Goal: Use online tool/utility: Utilize a website feature to perform a specific function

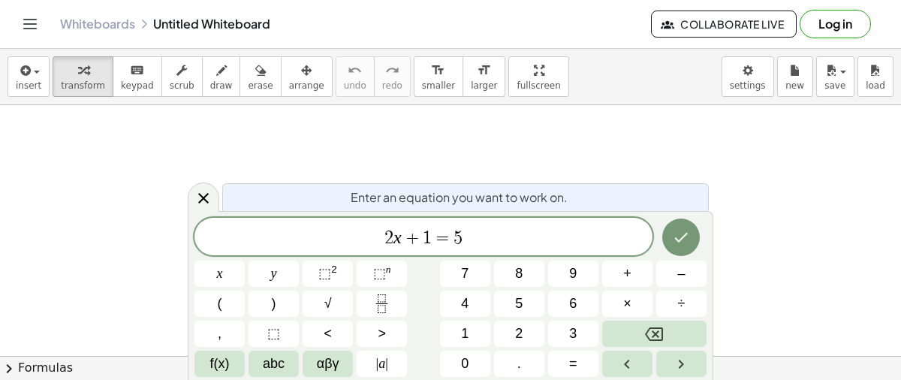
click at [479, 259] on div "2 x + 1 = 5 x y ⬚ 2 ⬚ n 7 8 9 + – ( ) √ 4 5 6 × ÷ , ⬚ < > 1 2 3 f(x) abc αβγ | …" at bounding box center [450, 297] width 512 height 159
click at [465, 233] on span "2 x + 1 = 5" at bounding box center [423, 237] width 458 height 21
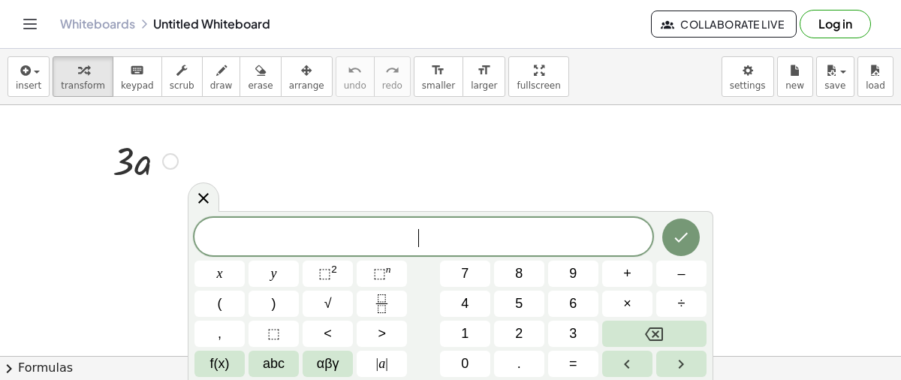
click at [162, 179] on div at bounding box center [145, 159] width 80 height 51
click at [149, 164] on div at bounding box center [145, 159] width 80 height 51
click at [196, 201] on icon at bounding box center [203, 198] width 18 height 18
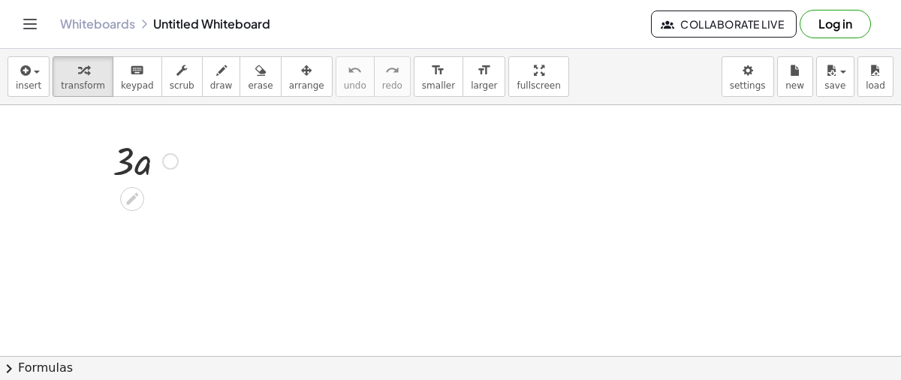
click at [126, 166] on div at bounding box center [145, 159] width 80 height 51
click at [134, 188] on div at bounding box center [132, 199] width 24 height 24
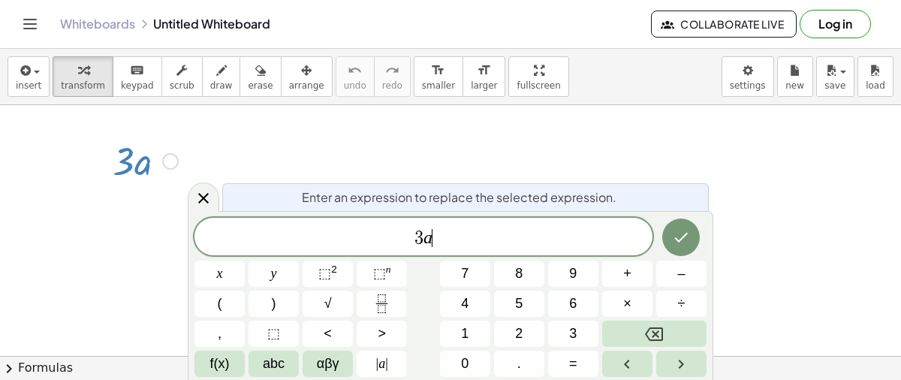
click at [448, 231] on span "3 a ​" at bounding box center [423, 237] width 458 height 21
click at [685, 232] on icon "Done" at bounding box center [681, 237] width 18 height 18
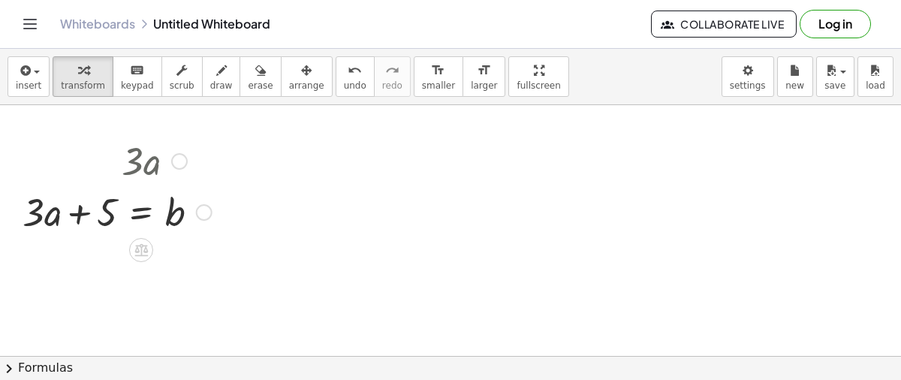
drag, startPoint x: 146, startPoint y: 162, endPoint x: 172, endPoint y: 151, distance: 28.6
click at [172, 151] on div at bounding box center [117, 159] width 204 height 51
drag, startPoint x: 101, startPoint y: 212, endPoint x: 245, endPoint y: 224, distance: 144.6
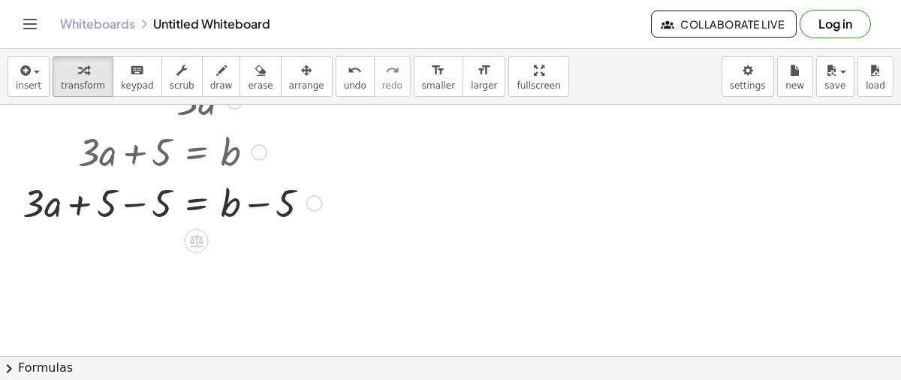
scroll to position [65, 0]
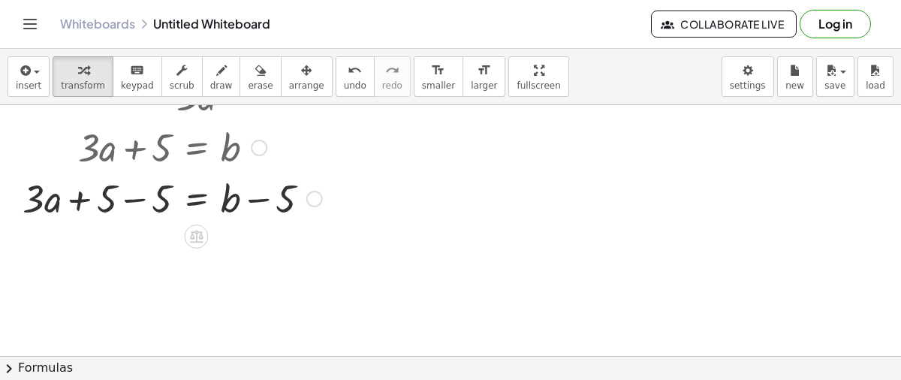
click at [134, 196] on div at bounding box center [172, 197] width 315 height 51
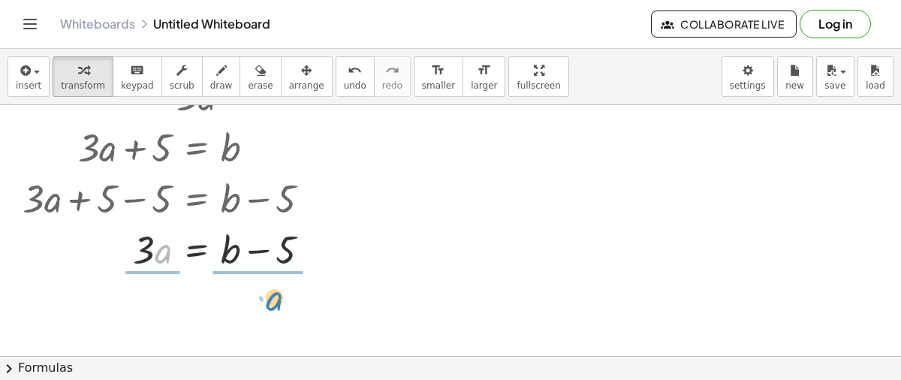
drag, startPoint x: 161, startPoint y: 252, endPoint x: 256, endPoint y: 301, distance: 107.1
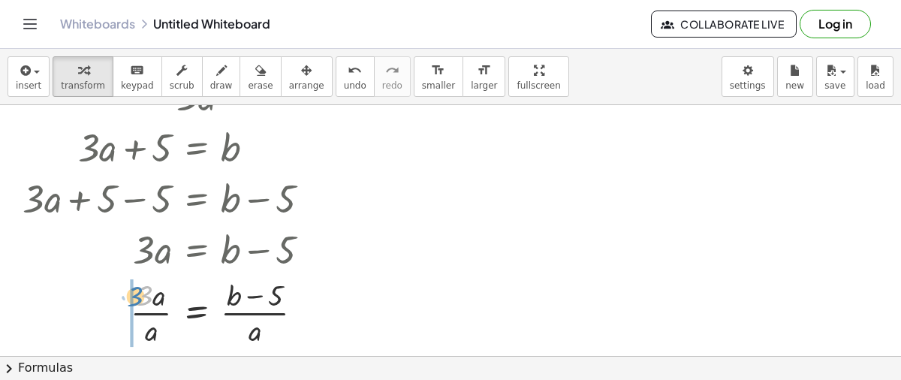
drag, startPoint x: 146, startPoint y: 291, endPoint x: 135, endPoint y: 291, distance: 10.5
click at [135, 291] on div at bounding box center [172, 311] width 315 height 75
drag, startPoint x: 131, startPoint y: 304, endPoint x: 153, endPoint y: 284, distance: 29.7
drag, startPoint x: 251, startPoint y: 330, endPoint x: 155, endPoint y: 297, distance: 102.1
click at [155, 297] on div at bounding box center [172, 311] width 315 height 75
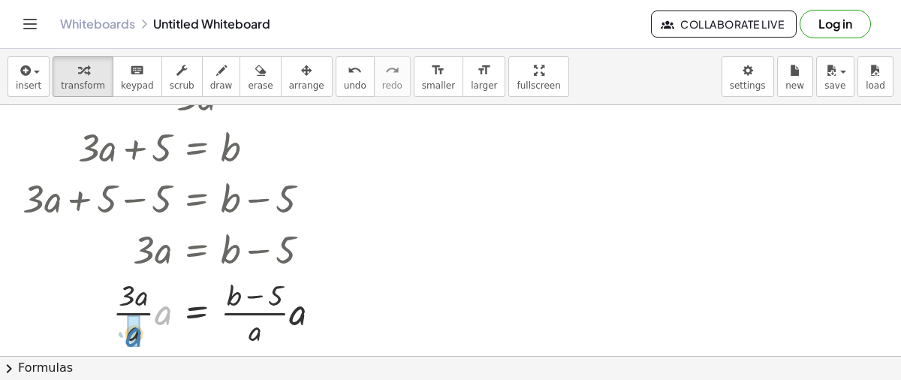
drag, startPoint x: 162, startPoint y: 321, endPoint x: 131, endPoint y: 343, distance: 38.7
drag, startPoint x: 297, startPoint y: 318, endPoint x: 254, endPoint y: 335, distance: 45.9
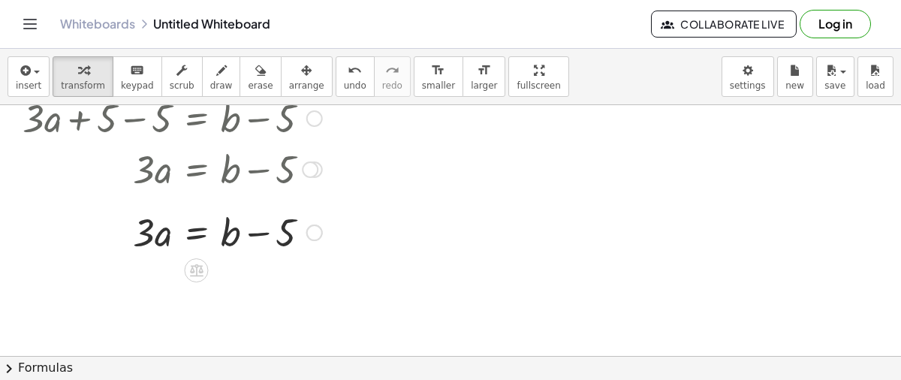
scroll to position [148, 0]
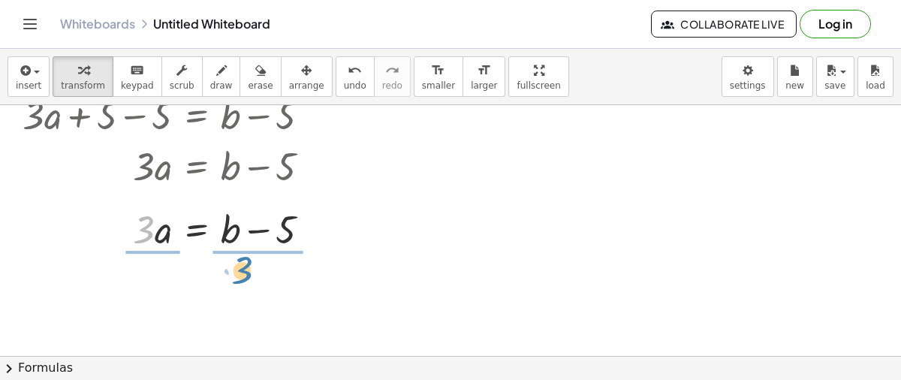
drag, startPoint x: 143, startPoint y: 231, endPoint x: 241, endPoint y: 272, distance: 106.4
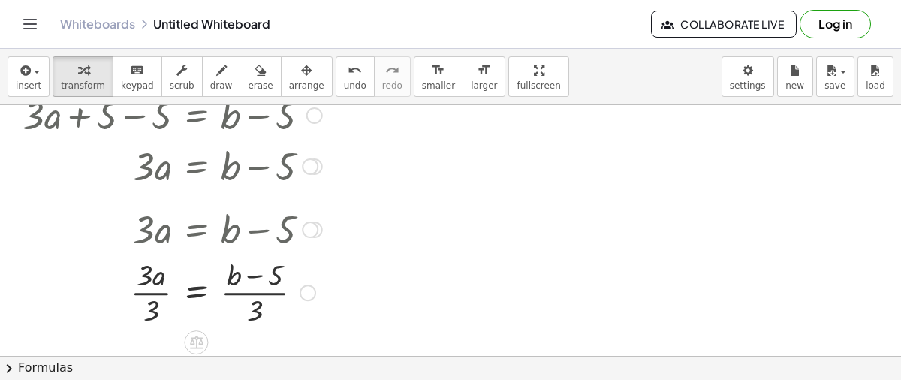
click at [246, 282] on div at bounding box center [172, 291] width 315 height 75
click at [161, 288] on div at bounding box center [172, 291] width 315 height 75
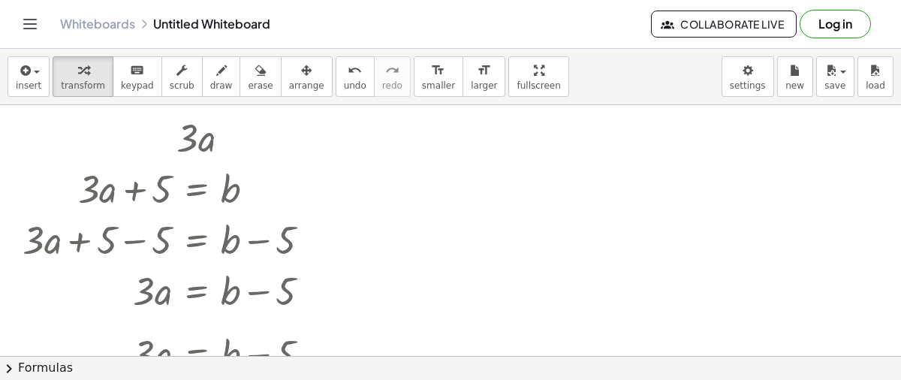
scroll to position [0, 0]
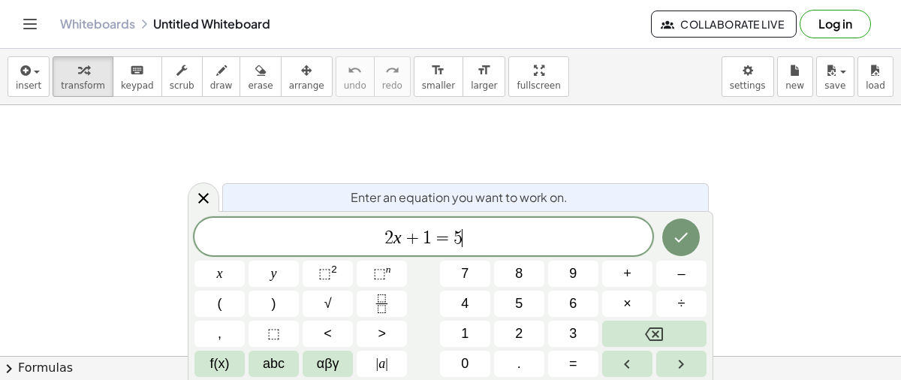
click at [469, 245] on span "2 x + 1 = 5 ​" at bounding box center [423, 237] width 458 height 21
click at [673, 234] on icon "Done" at bounding box center [681, 237] width 18 height 18
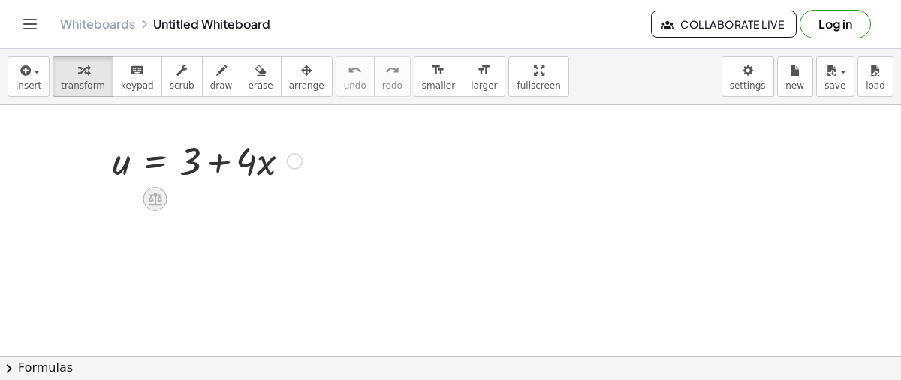
click at [154, 199] on icon at bounding box center [156, 199] width 14 height 13
click at [214, 200] on icon at bounding box center [215, 199] width 14 height 14
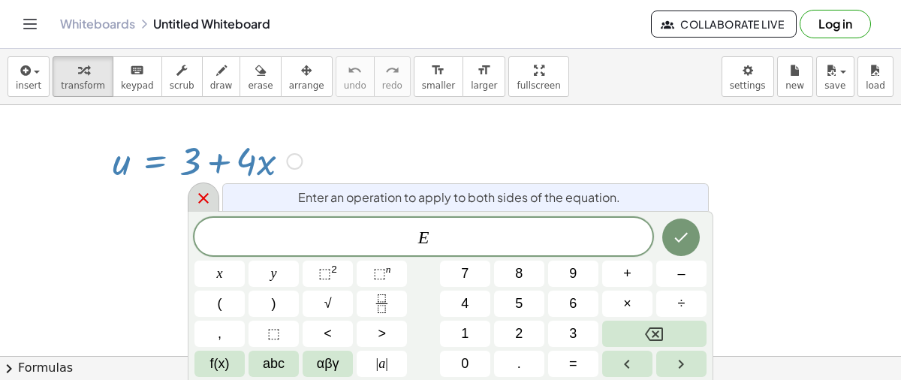
click at [209, 200] on icon at bounding box center [203, 198] width 18 height 18
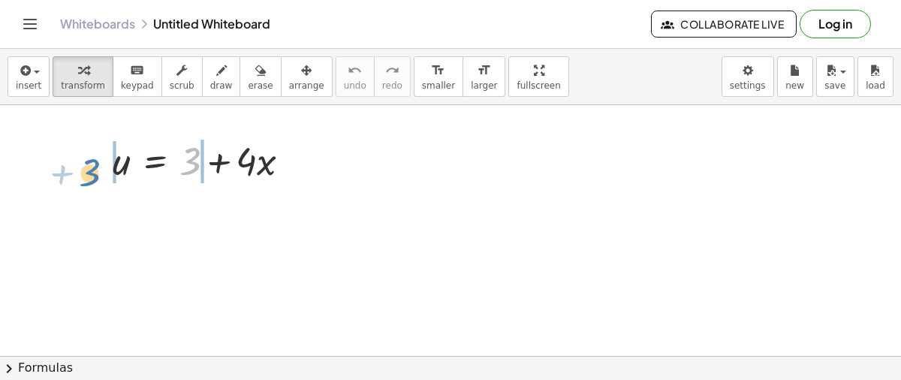
drag, startPoint x: 193, startPoint y: 158, endPoint x: 87, endPoint y: 167, distance: 106.2
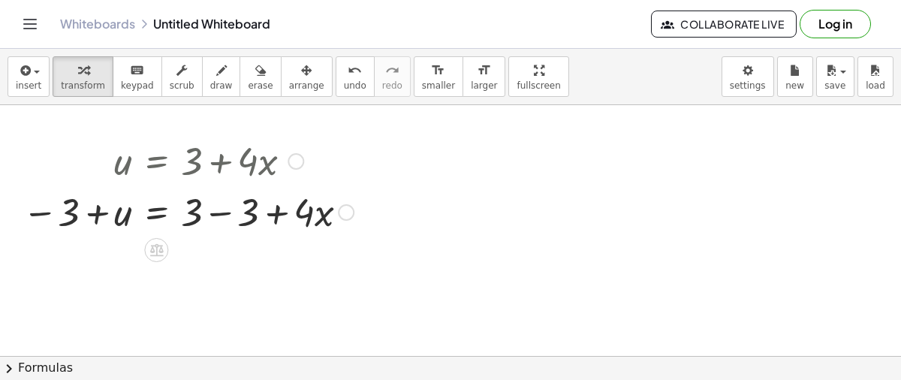
click at [208, 206] on div at bounding box center [188, 210] width 346 height 51
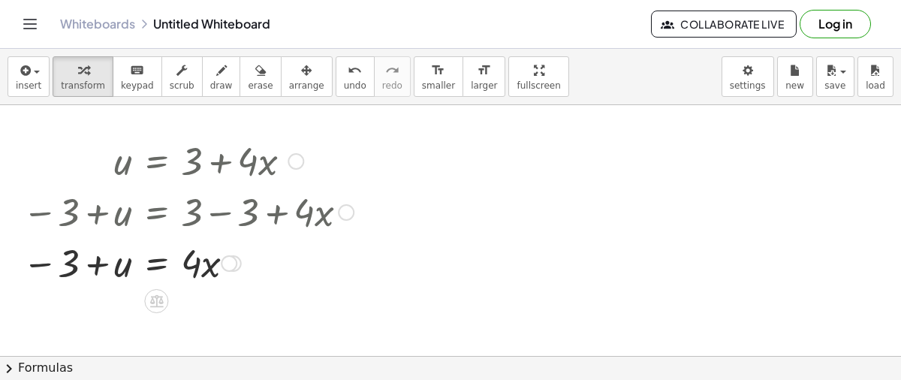
click at [74, 249] on div at bounding box center [188, 261] width 346 height 51
drag, startPoint x: 188, startPoint y: 267, endPoint x: 84, endPoint y: 300, distance: 109.7
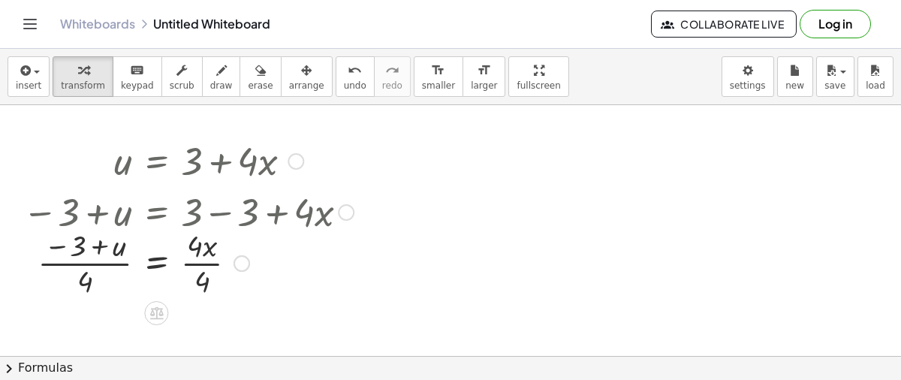
click at [185, 260] on div at bounding box center [188, 261] width 346 height 75
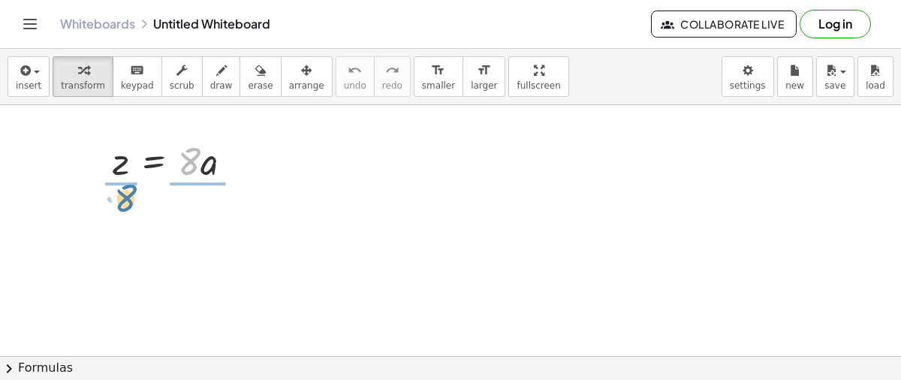
drag, startPoint x: 193, startPoint y: 163, endPoint x: 129, endPoint y: 200, distance: 73.7
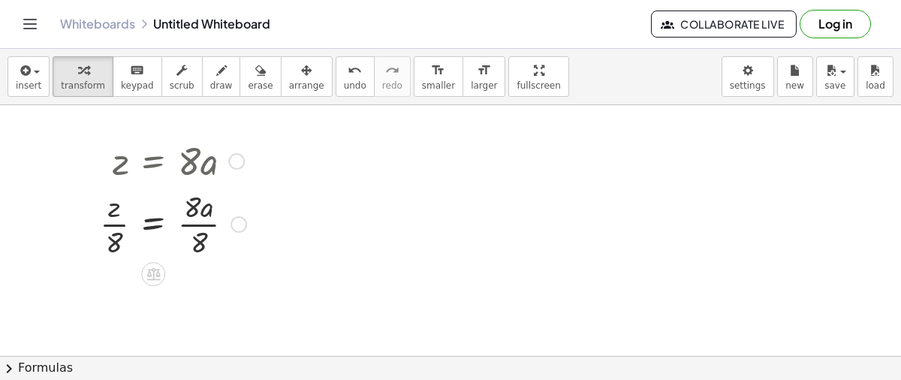
click at [210, 224] on div at bounding box center [172, 222] width 161 height 75
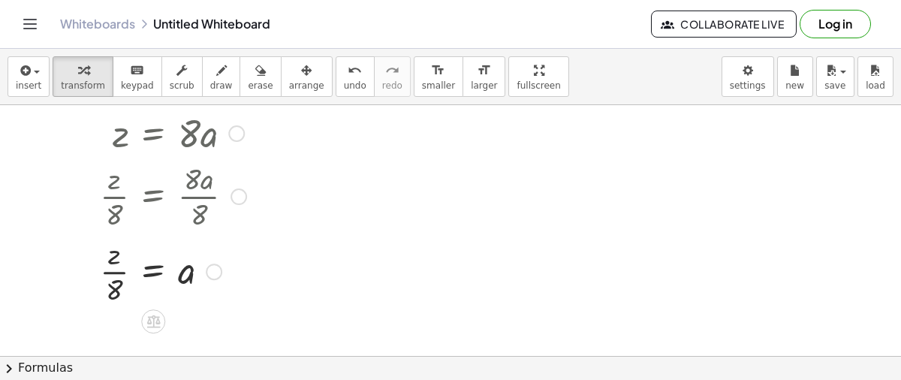
scroll to position [30, 0]
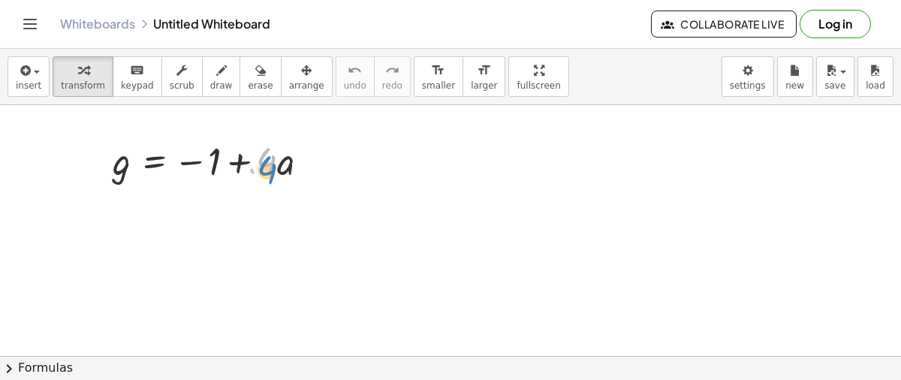
click at [269, 172] on div at bounding box center [216, 159] width 223 height 51
drag, startPoint x: 207, startPoint y: 156, endPoint x: 73, endPoint y: 169, distance: 135.0
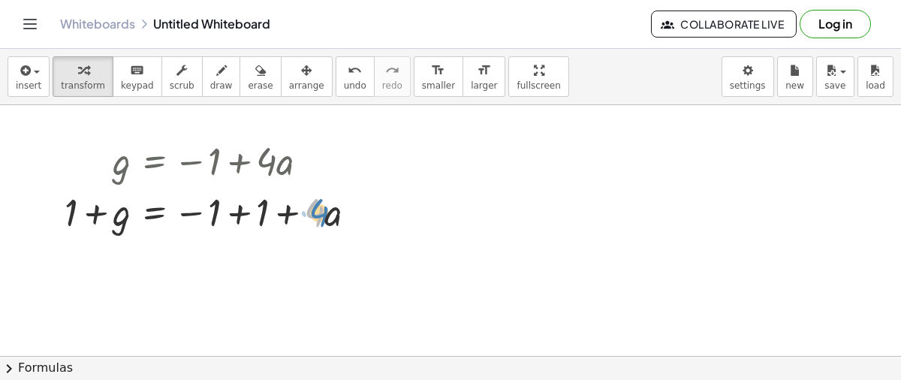
click at [315, 212] on div at bounding box center [216, 210] width 319 height 51
click at [215, 198] on div at bounding box center [216, 210] width 319 height 51
click at [231, 218] on div at bounding box center [216, 210] width 319 height 51
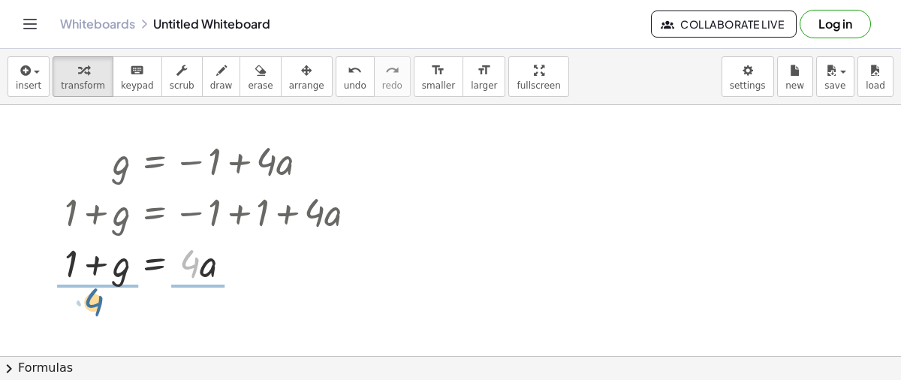
drag, startPoint x: 183, startPoint y: 257, endPoint x: 80, endPoint y: 297, distance: 110.7
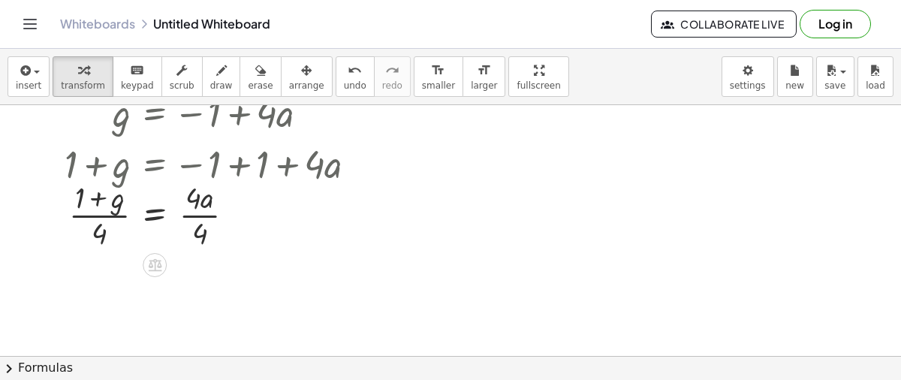
scroll to position [47, 0]
click at [207, 203] on div at bounding box center [216, 214] width 319 height 75
click at [202, 205] on div at bounding box center [216, 214] width 319 height 75
click at [194, 213] on div at bounding box center [216, 214] width 319 height 75
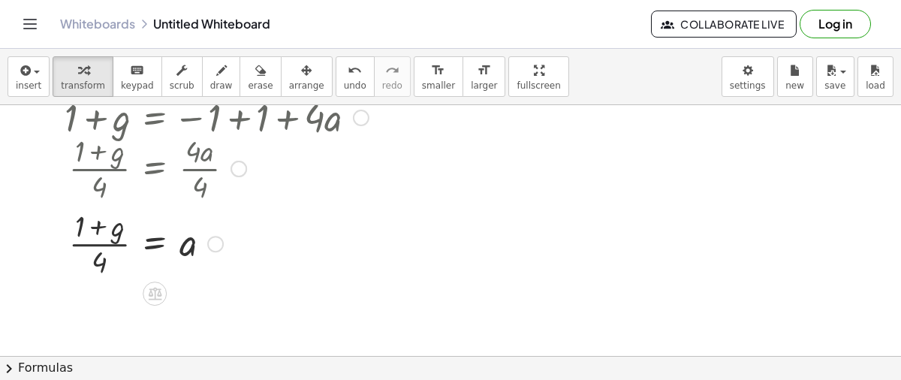
scroll to position [98, 0]
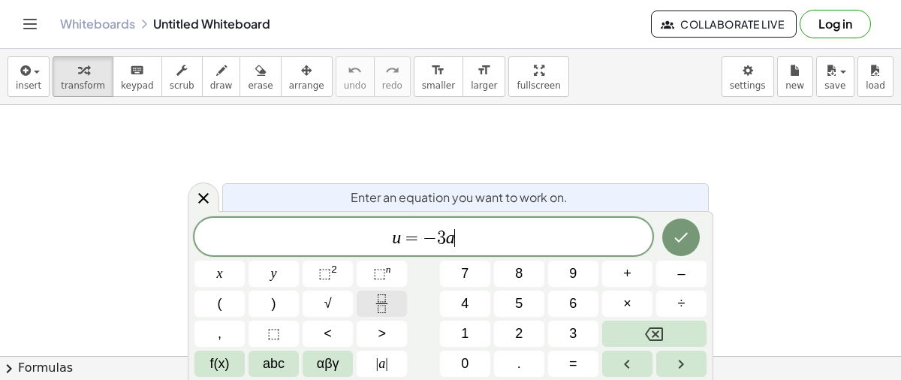
click at [375, 305] on icon "Fraction" at bounding box center [381, 303] width 19 height 19
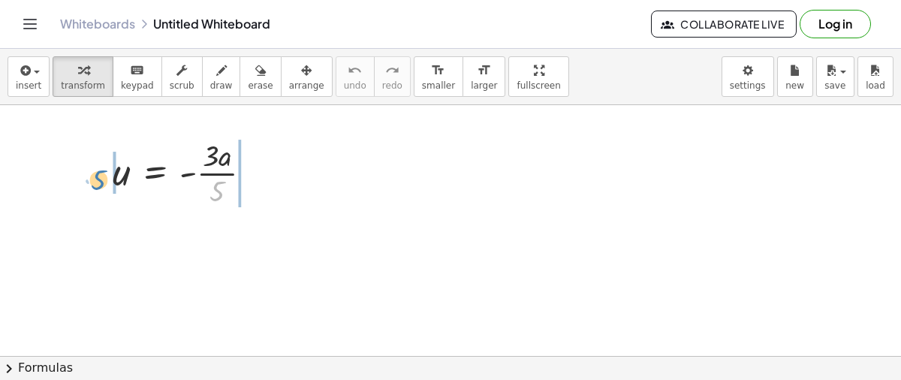
drag, startPoint x: 213, startPoint y: 185, endPoint x: 88, endPoint y: 172, distance: 126.1
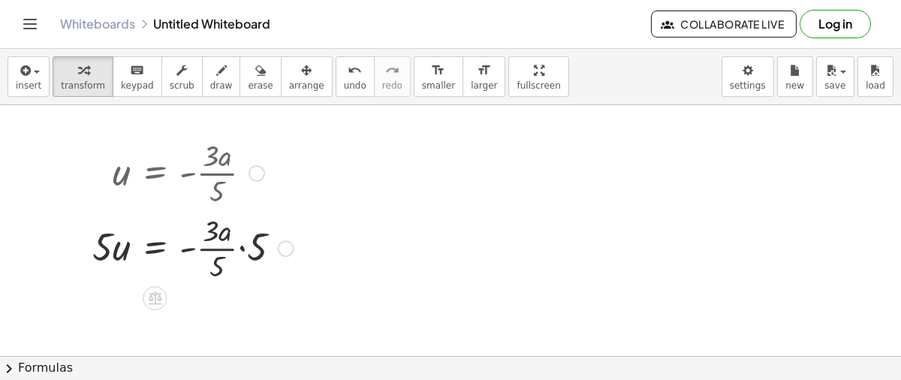
click at [234, 245] on div at bounding box center [193, 246] width 216 height 75
click at [248, 242] on div at bounding box center [193, 246] width 216 height 75
click at [220, 239] on div at bounding box center [186, 246] width 202 height 75
click at [110, 243] on div at bounding box center [186, 246] width 202 height 75
drag, startPoint x: 224, startPoint y: 269, endPoint x: 232, endPoint y: 236, distance: 33.9
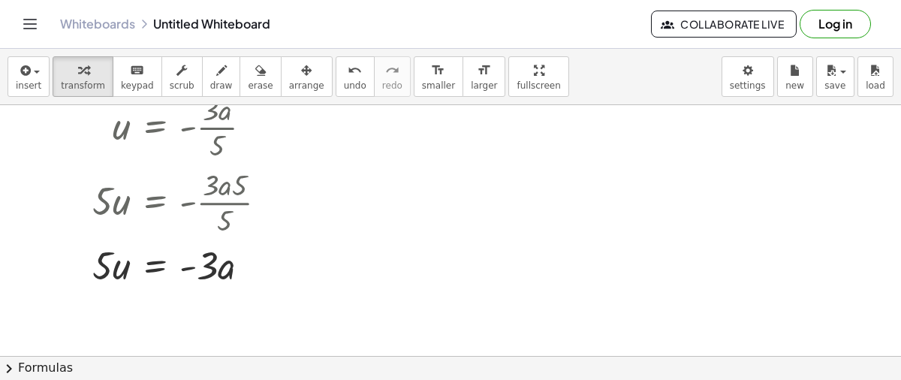
scroll to position [47, 0]
drag, startPoint x: 204, startPoint y: 273, endPoint x: 110, endPoint y: 316, distance: 103.8
click at [110, 316] on div "u = - · 3 · a · 5 · 5 · u = · - · 3 · a · 5 · 5 · 5 · u = - · 3 · a · 5 · 5 · -…" at bounding box center [450, 359] width 901 height 601
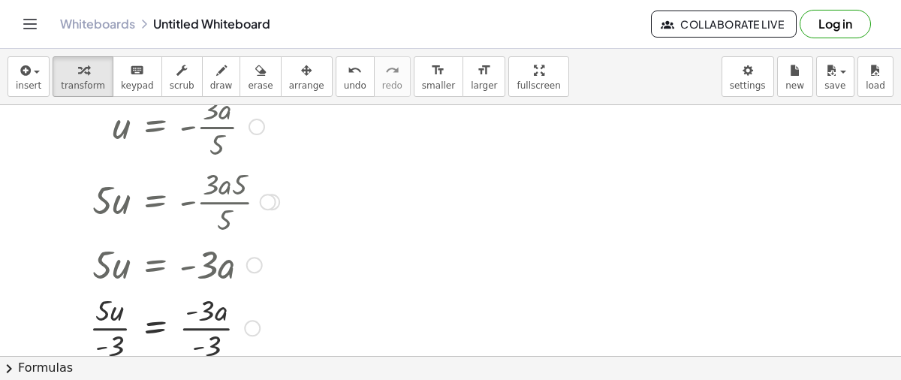
click at [200, 327] on div at bounding box center [184, 326] width 205 height 75
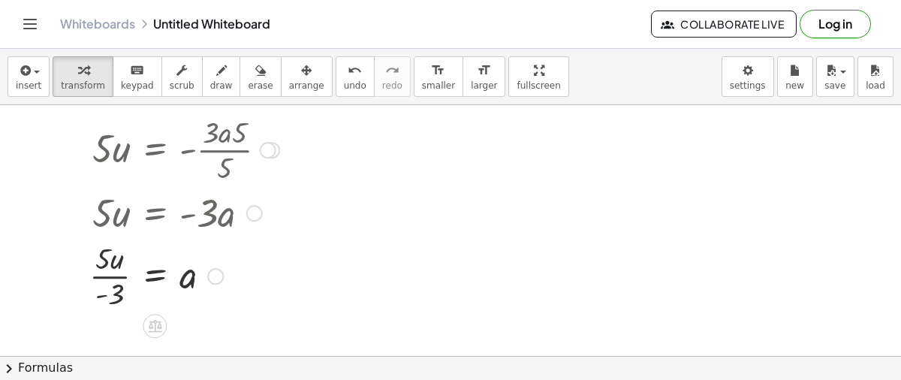
scroll to position [106, 0]
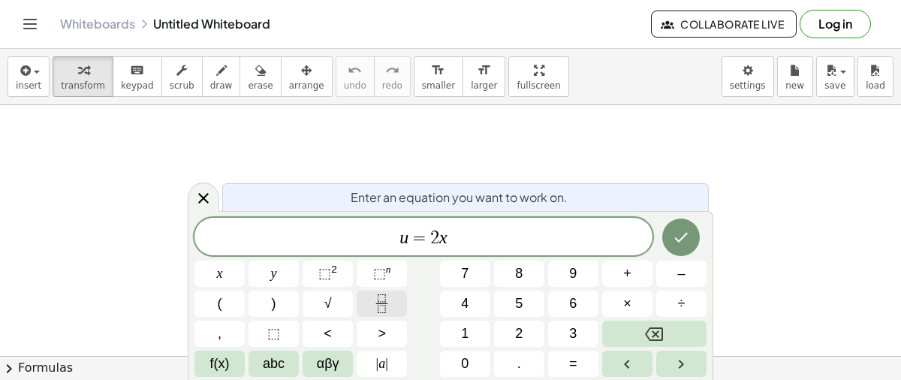
click at [381, 303] on icon "Fraction" at bounding box center [381, 303] width 19 height 19
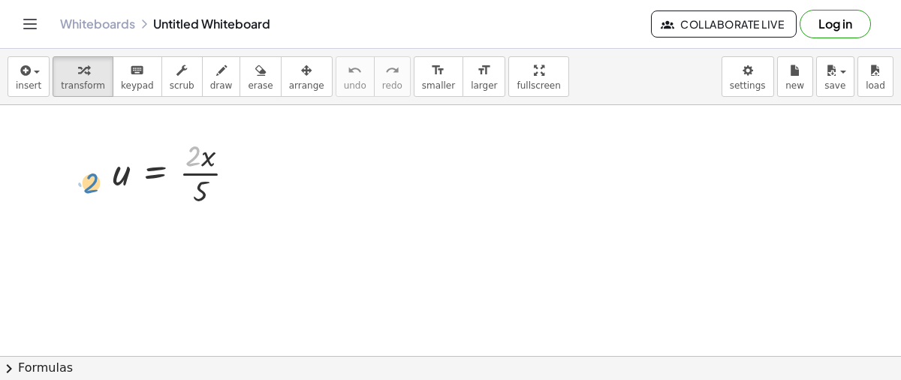
drag, startPoint x: 194, startPoint y: 156, endPoint x: 91, endPoint y: 183, distance: 106.3
click at [91, 183] on div "· 2 u = · 2 · x · 5" at bounding box center [174, 172] width 169 height 83
drag, startPoint x: 201, startPoint y: 193, endPoint x: 98, endPoint y: 180, distance: 103.6
click at [98, 180] on div "· 5 u = · 2 · x · 5" at bounding box center [174, 172] width 169 height 83
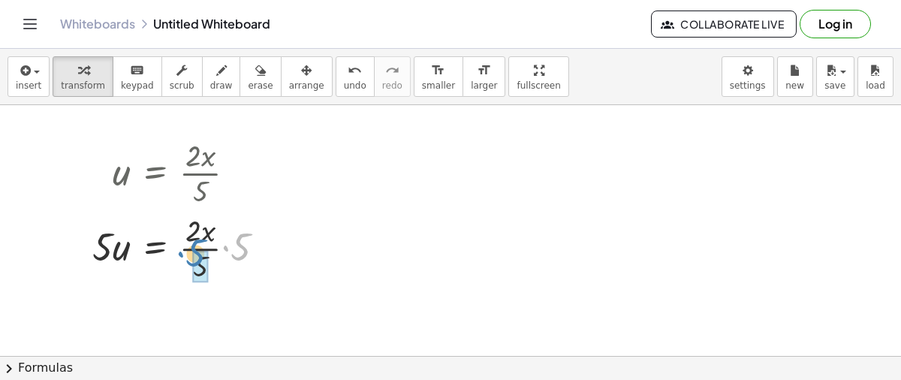
drag, startPoint x: 239, startPoint y: 250, endPoint x: 185, endPoint y: 279, distance: 60.5
click at [185, 279] on div at bounding box center [185, 246] width 200 height 75
drag, startPoint x: 191, startPoint y: 251, endPoint x: 239, endPoint y: 240, distance: 49.3
click at [239, 240] on div at bounding box center [185, 246] width 200 height 75
drag, startPoint x: 217, startPoint y: 237, endPoint x: 237, endPoint y: 241, distance: 20.6
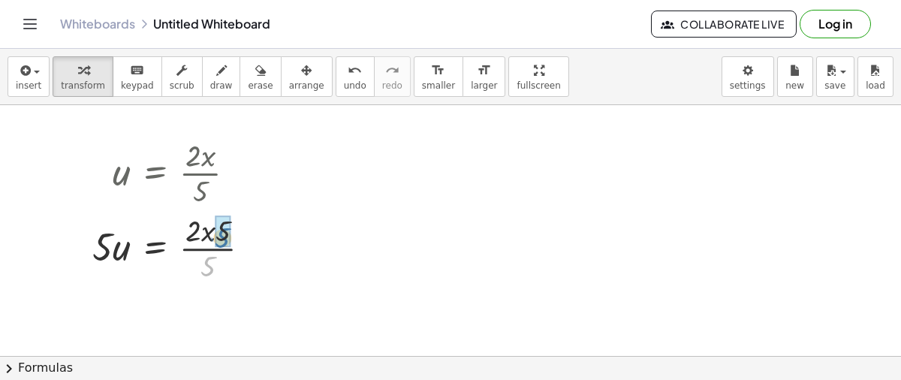
drag, startPoint x: 204, startPoint y: 264, endPoint x: 219, endPoint y: 235, distance: 32.2
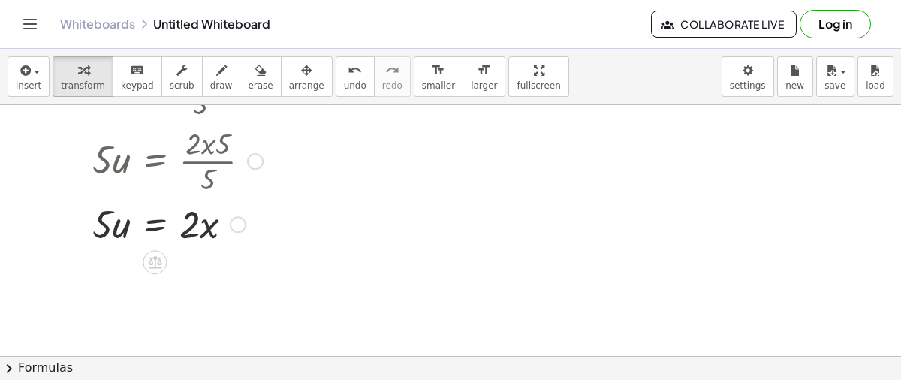
scroll to position [108, 0]
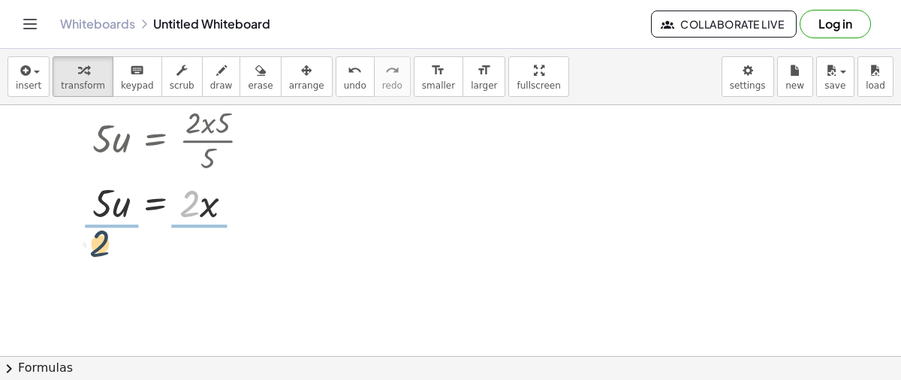
drag, startPoint x: 185, startPoint y: 210, endPoint x: 93, endPoint y: 251, distance: 100.8
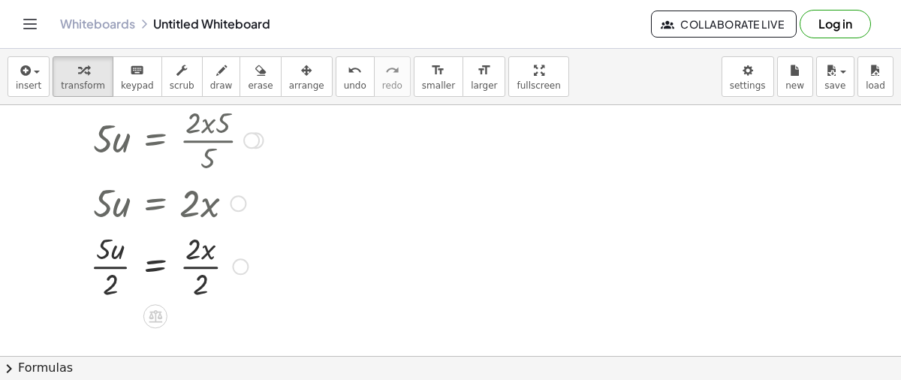
click at [213, 257] on div at bounding box center [177, 264] width 188 height 75
click at [203, 256] on div at bounding box center [177, 264] width 188 height 75
click at [201, 256] on div at bounding box center [177, 264] width 188 height 75
click at [201, 257] on div at bounding box center [177, 264] width 188 height 75
click at [575, 53] on div "insert select one: Math Expression Function Text Youtube Video Graphing Geometr…" at bounding box center [450, 77] width 901 height 56
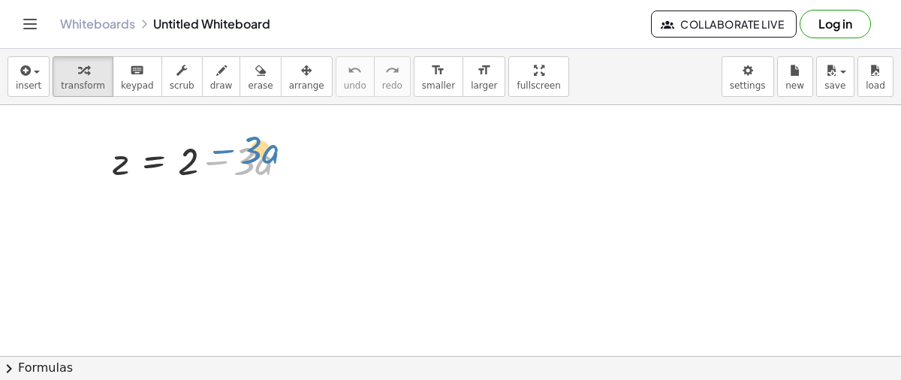
drag, startPoint x: 210, startPoint y: 163, endPoint x: 222, endPoint y: 156, distance: 13.8
click at [222, 156] on div at bounding box center [205, 159] width 201 height 51
drag, startPoint x: 189, startPoint y: 160, endPoint x: 82, endPoint y: 156, distance: 107.4
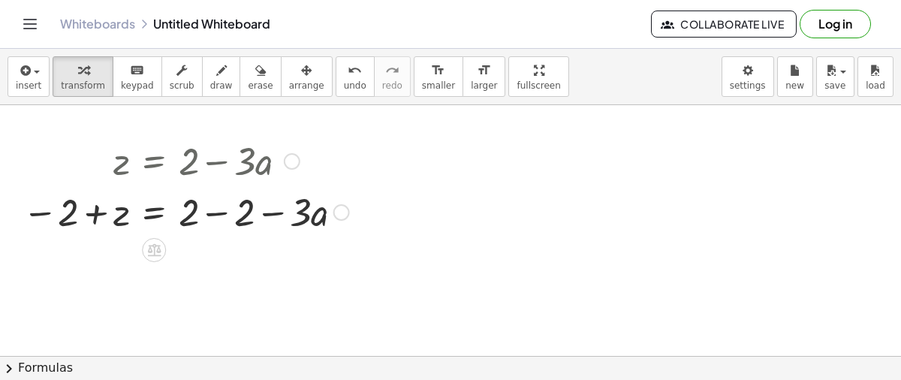
click at [167, 197] on div at bounding box center [186, 210] width 342 height 51
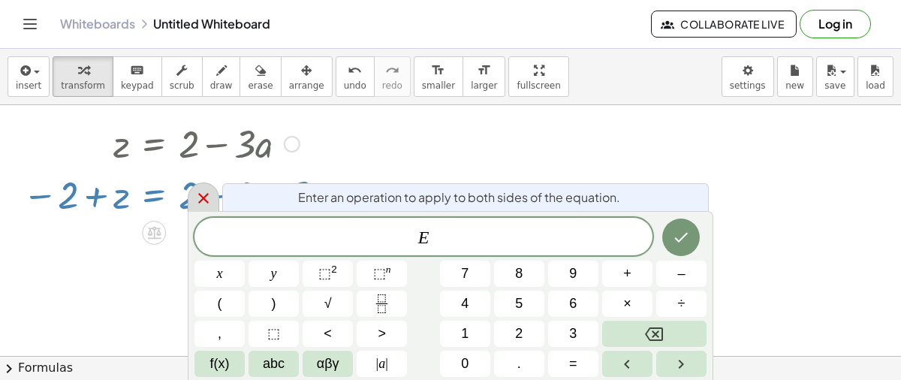
click at [206, 194] on icon at bounding box center [203, 198] width 18 height 18
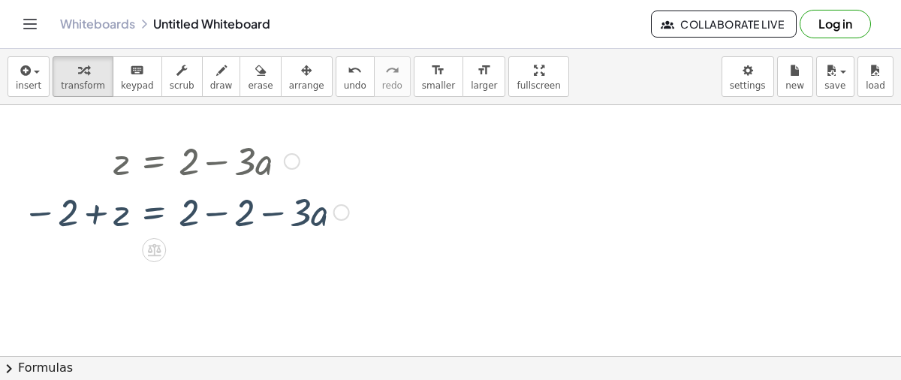
click at [206, 194] on div at bounding box center [186, 210] width 342 height 51
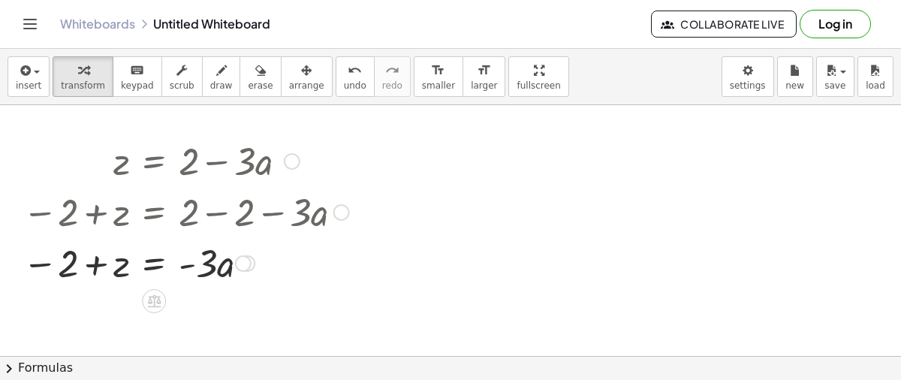
click at [84, 267] on div at bounding box center [186, 261] width 342 height 51
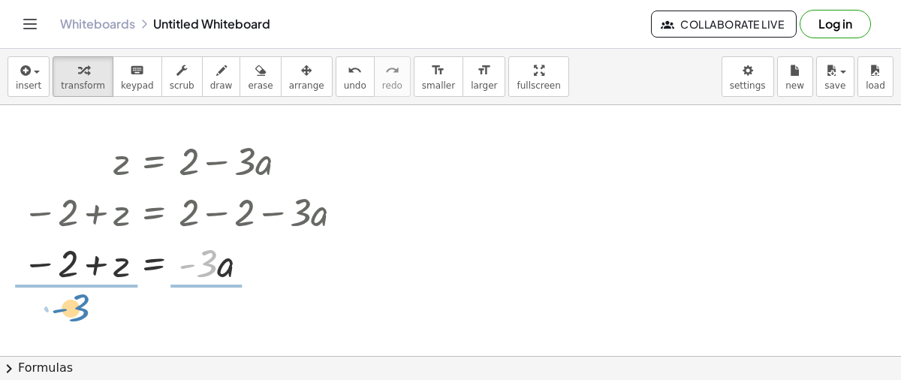
drag, startPoint x: 214, startPoint y: 263, endPoint x: 86, endPoint y: 307, distance: 135.8
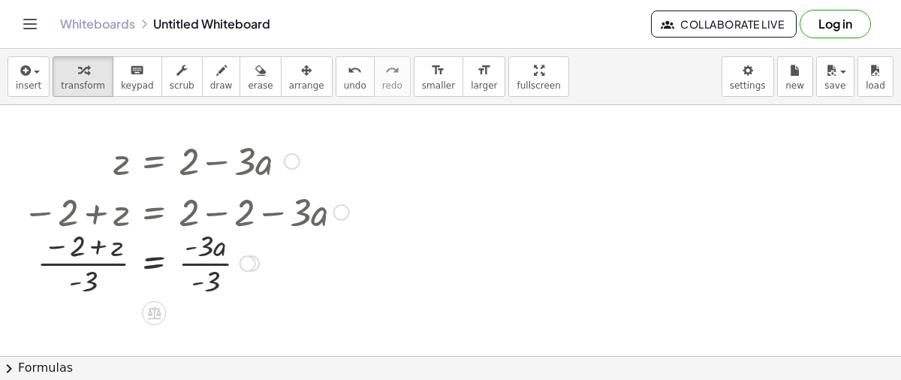
click at [203, 257] on div at bounding box center [186, 261] width 342 height 75
click at [89, 254] on div at bounding box center [186, 261] width 342 height 75
